Goal: Subscribe to service/newsletter

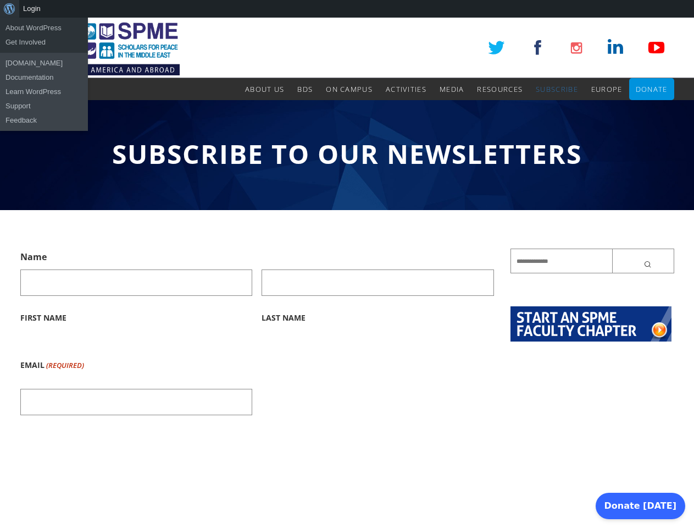
click at [347, 9] on div "About WordPress About WordPress Get Involved WordPress.org Documentation Learn …" at bounding box center [347, 9] width 694 height 18
click at [347, 273] on input "Last Name" at bounding box center [378, 282] width 233 height 26
